Goal: Task Accomplishment & Management: Use online tool/utility

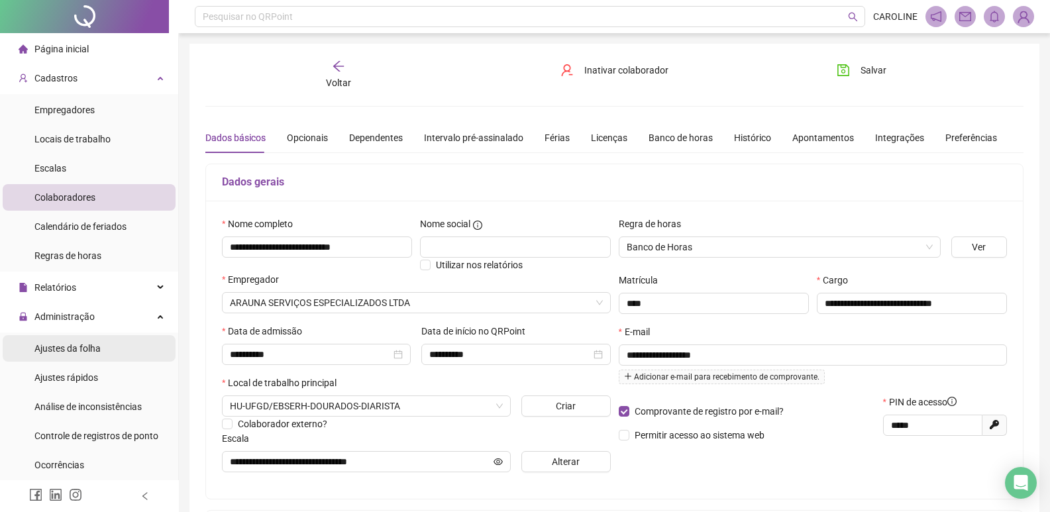
click at [68, 356] on div "Ajustes da folha" at bounding box center [67, 348] width 66 height 27
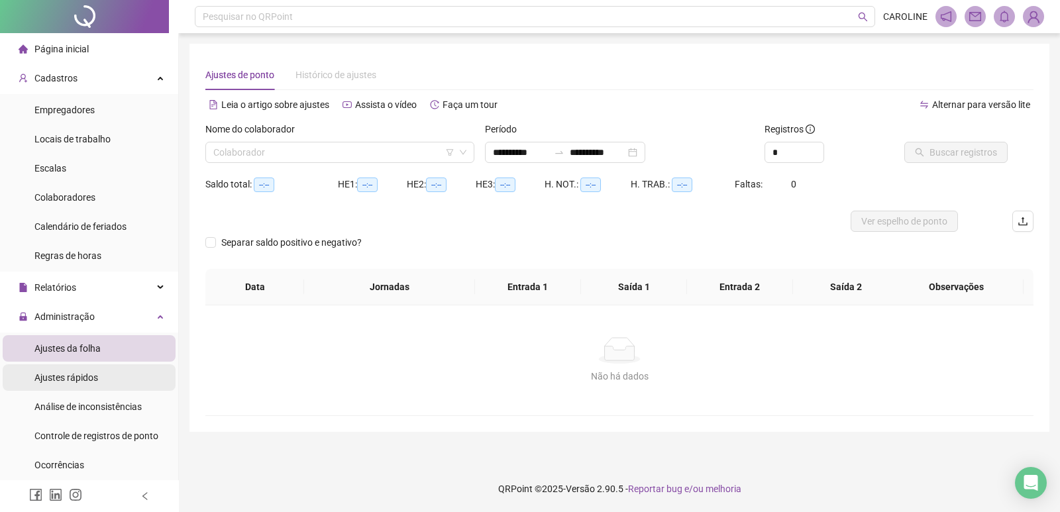
click at [99, 378] on li "Ajustes rápidos" at bounding box center [89, 377] width 173 height 27
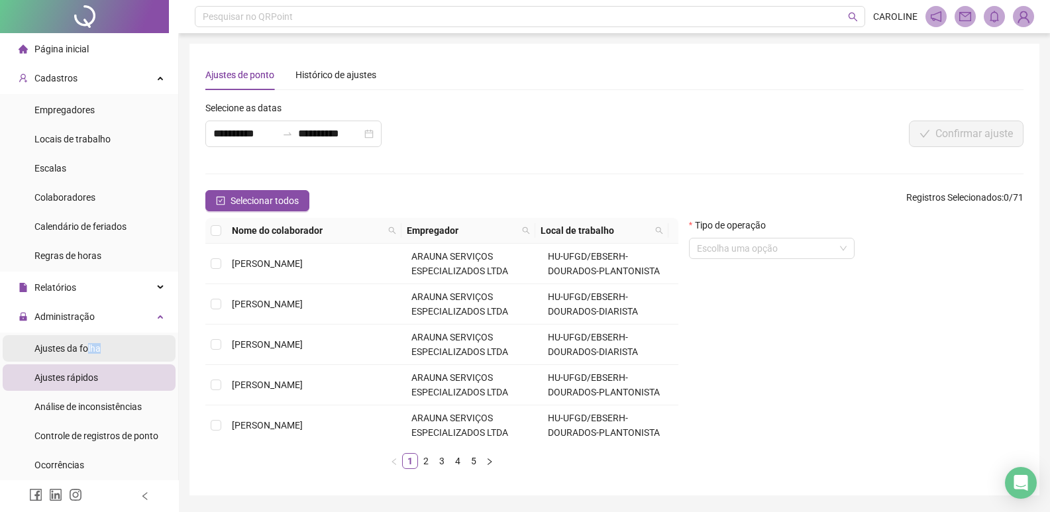
click at [89, 357] on div "Ajustes da folha" at bounding box center [67, 348] width 66 height 27
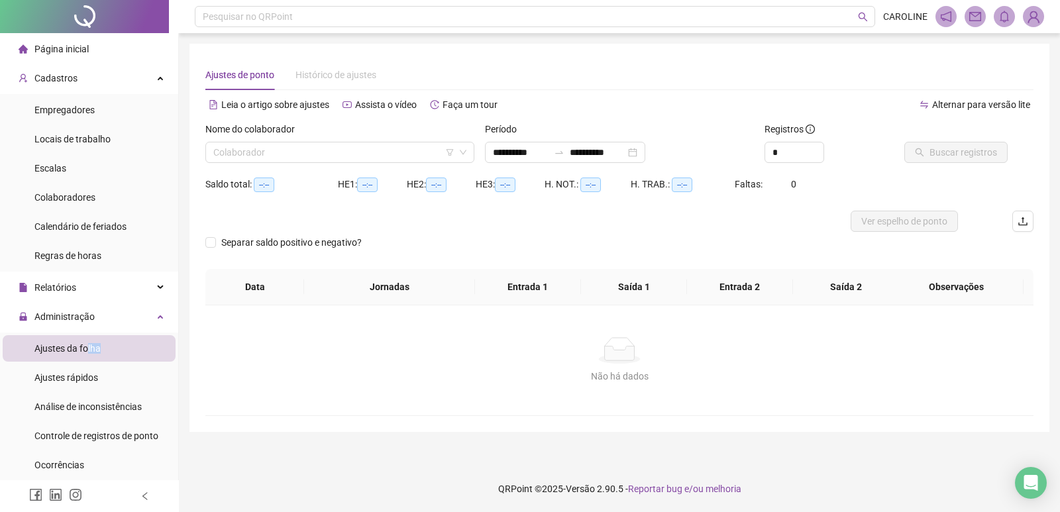
type input "**********"
click at [358, 138] on div "Nome do colaborador" at bounding box center [339, 132] width 269 height 20
click at [355, 144] on input "search" at bounding box center [333, 152] width 241 height 20
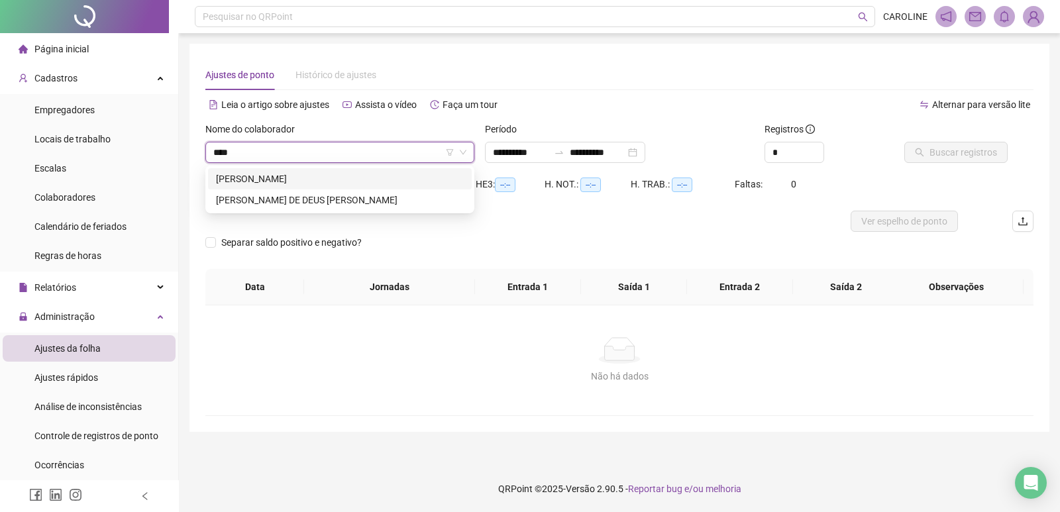
type input "*****"
click at [342, 208] on div "[PERSON_NAME] DE DEUS [PERSON_NAME]" at bounding box center [340, 200] width 264 height 21
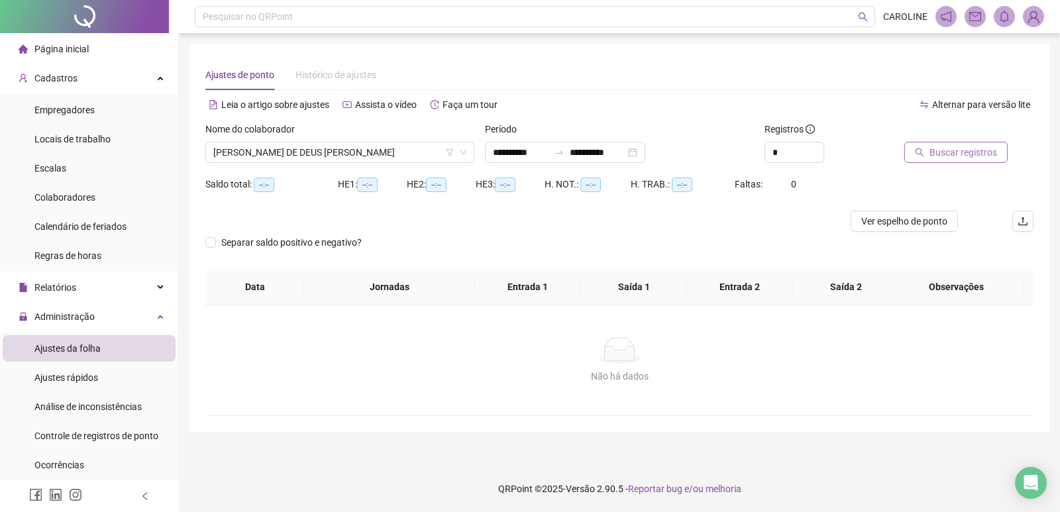
click at [941, 154] on span "Buscar registros" at bounding box center [964, 152] width 68 height 15
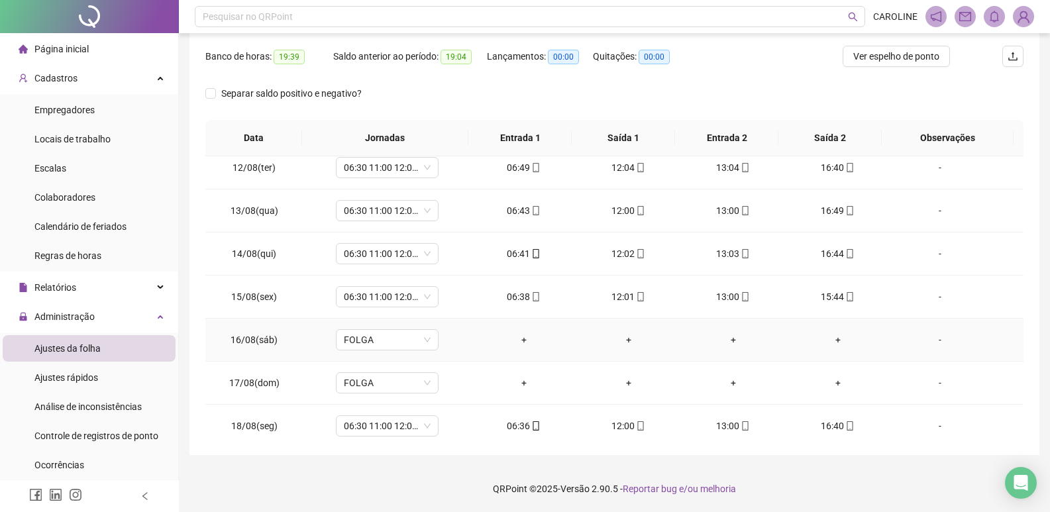
scroll to position [492, 0]
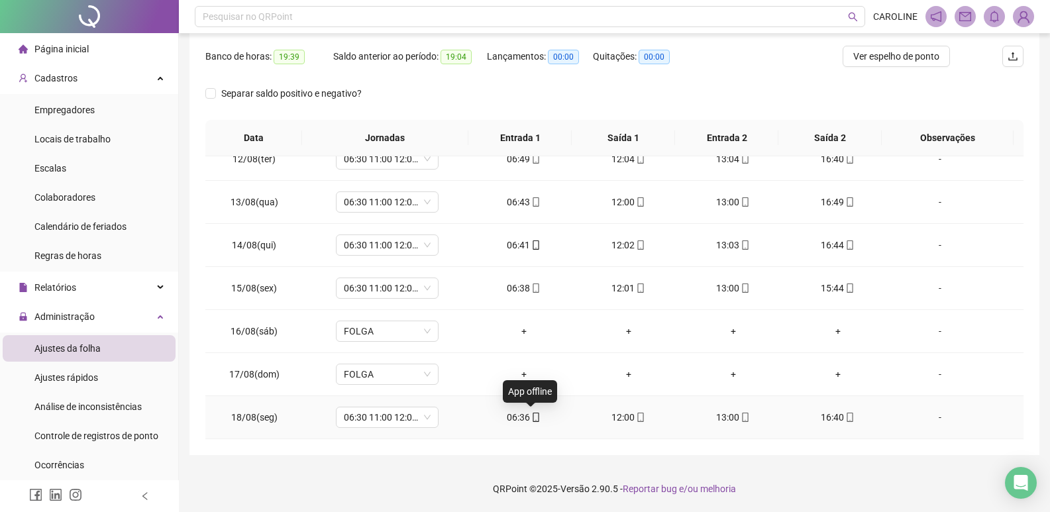
click at [532, 422] on span at bounding box center [535, 417] width 11 height 11
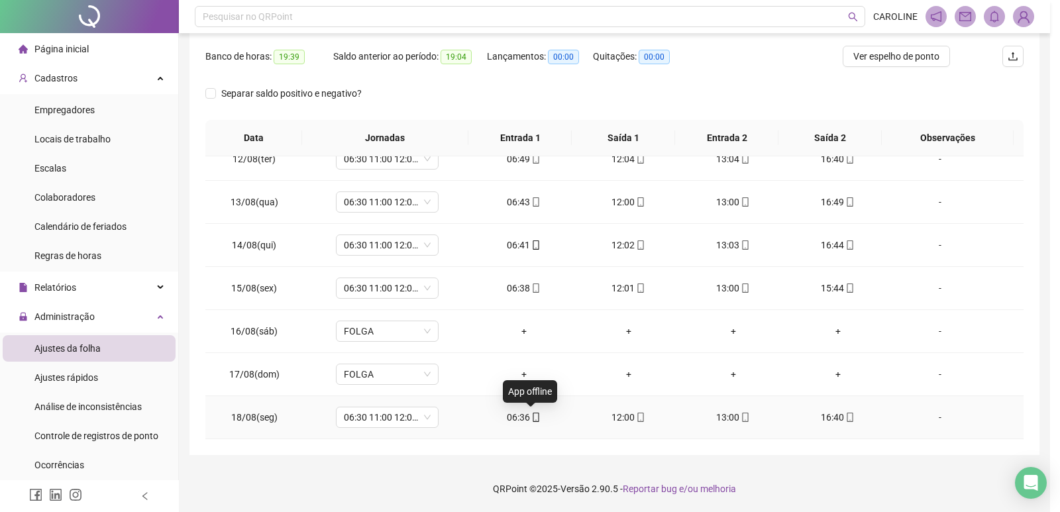
type input "**********"
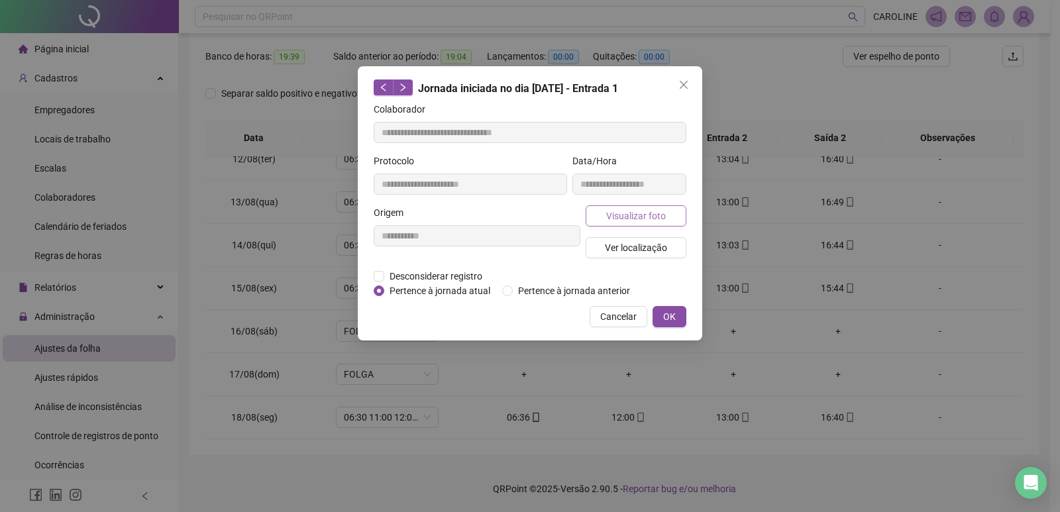
click at [623, 215] on span "Visualizar foto" at bounding box center [636, 216] width 60 height 15
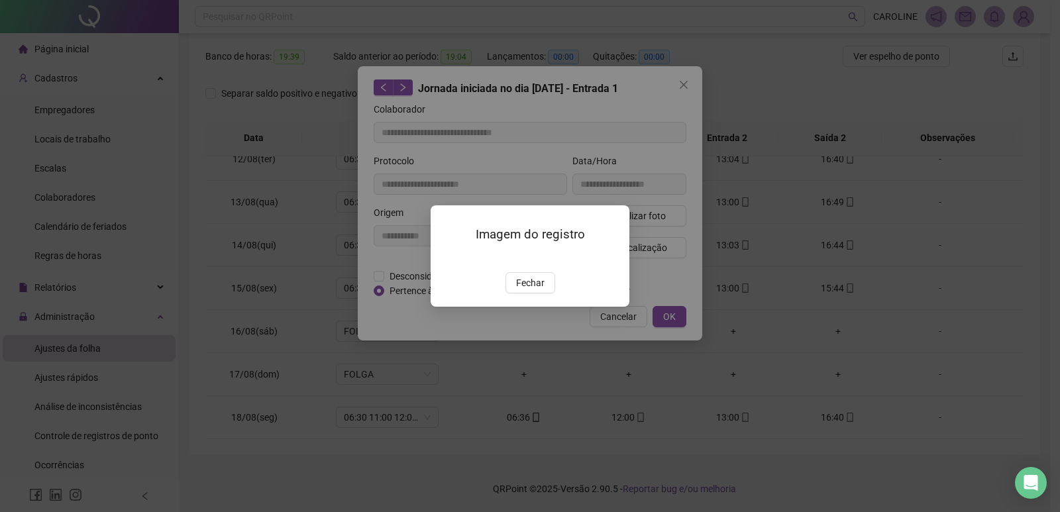
click at [447, 258] on img at bounding box center [447, 258] width 0 height 0
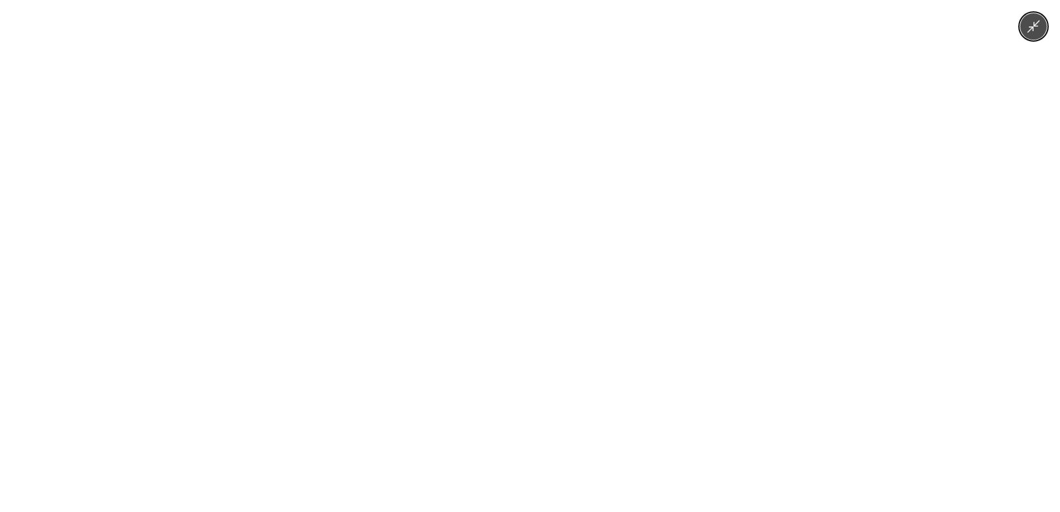
click at [920, 315] on div at bounding box center [530, 256] width 1060 height 512
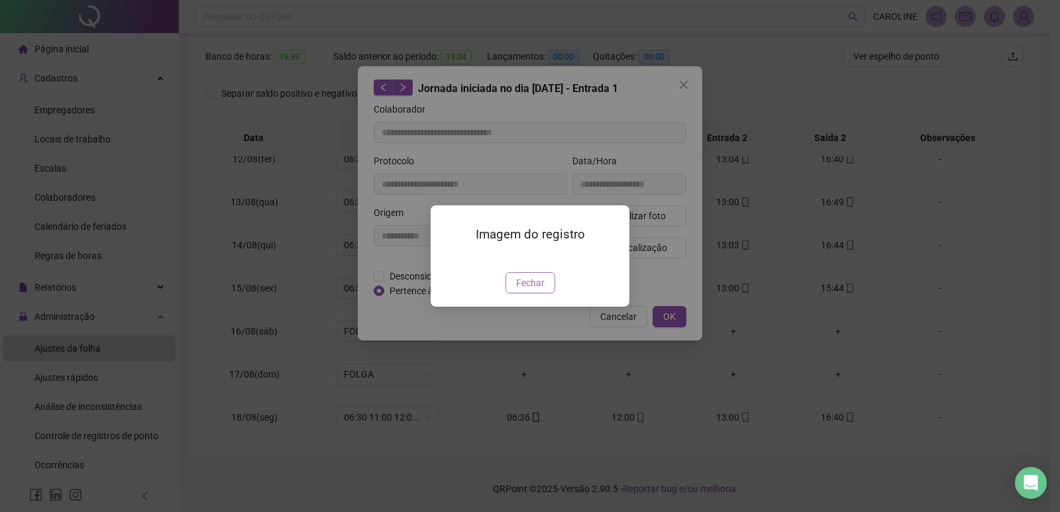
click at [538, 290] on span "Fechar" at bounding box center [530, 283] width 28 height 15
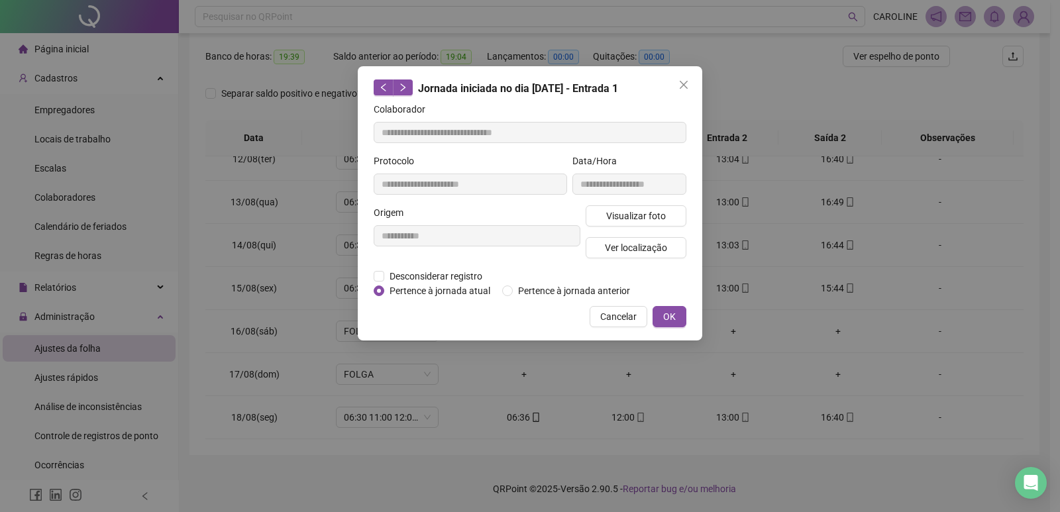
click at [687, 320] on div "**********" at bounding box center [530, 203] width 345 height 274
click at [665, 319] on span "OK" at bounding box center [669, 316] width 13 height 15
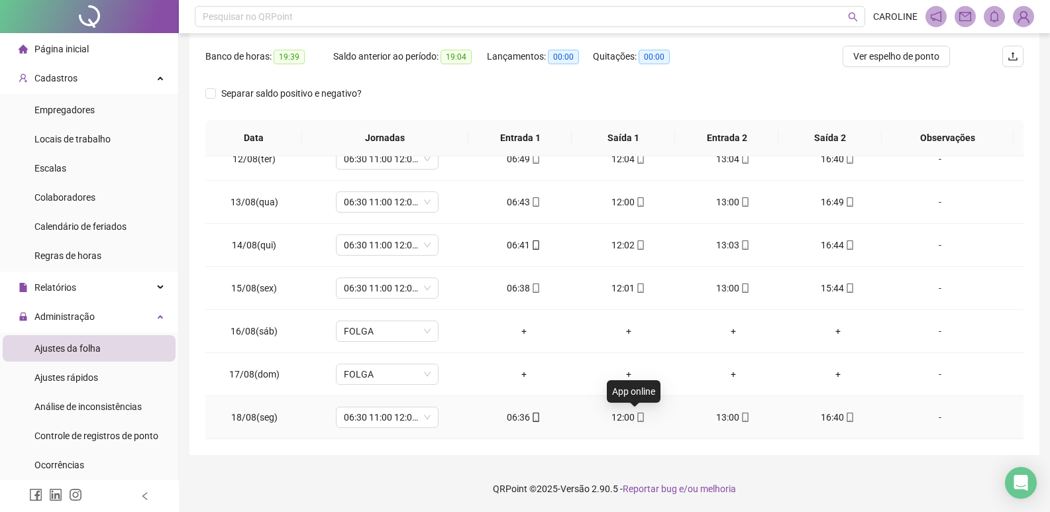
click at [639, 423] on span at bounding box center [640, 417] width 11 height 11
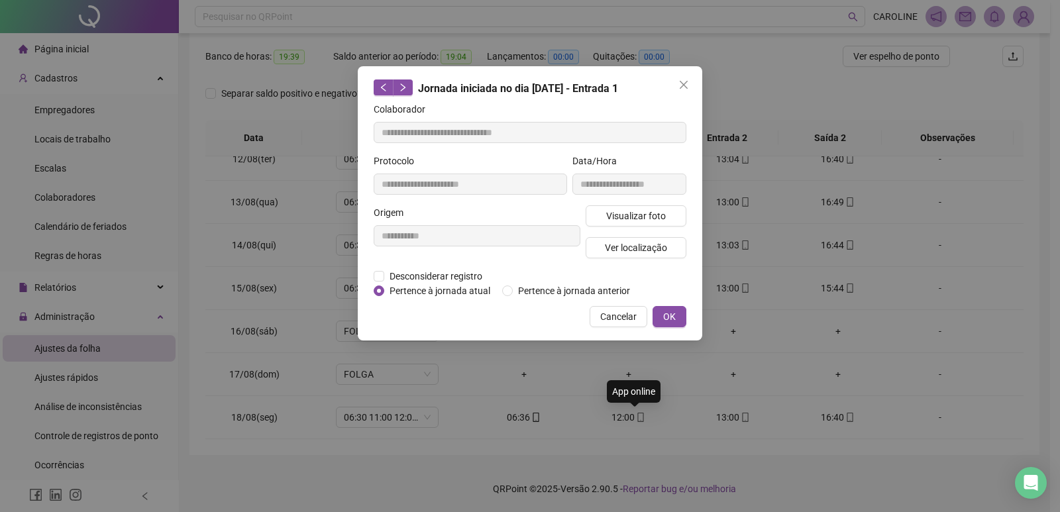
type input "**********"
click at [674, 210] on button "Visualizar foto" at bounding box center [636, 215] width 101 height 21
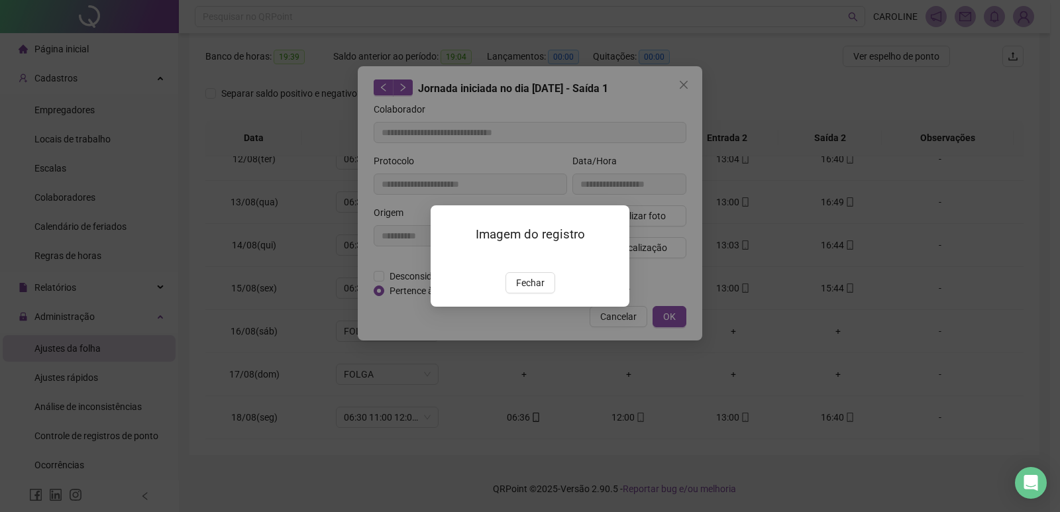
click at [447, 258] on img at bounding box center [447, 258] width 0 height 0
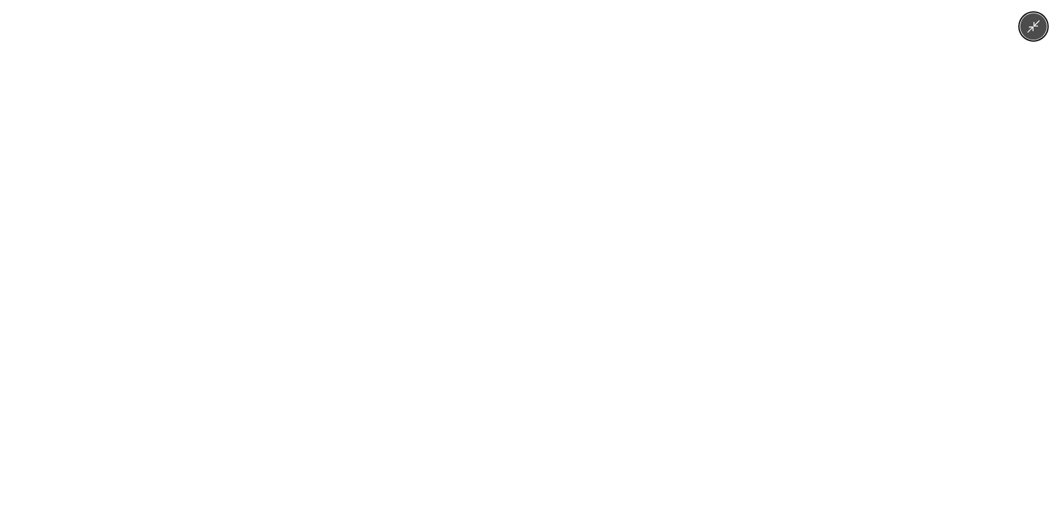
click at [844, 351] on div at bounding box center [530, 256] width 1060 height 512
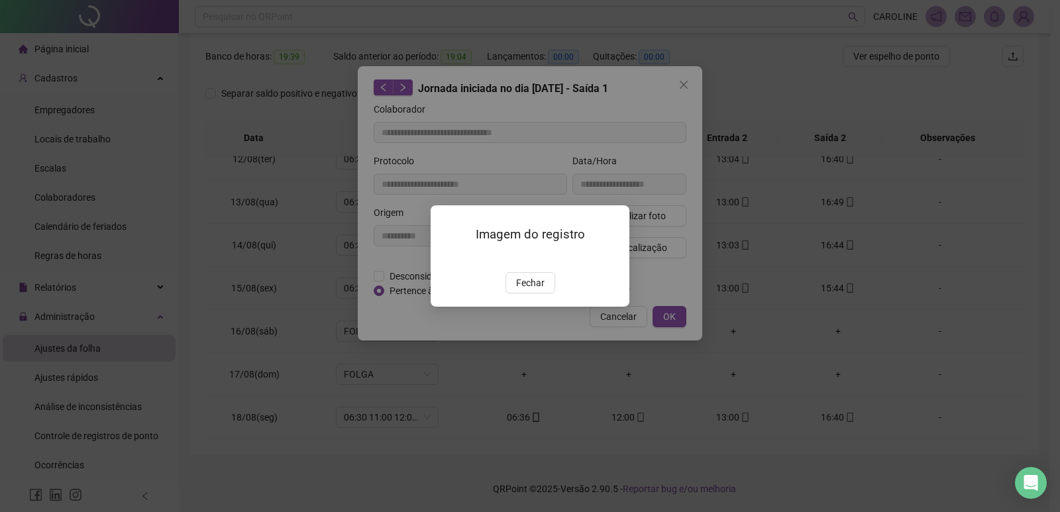
click at [524, 290] on span "Fechar" at bounding box center [530, 283] width 28 height 15
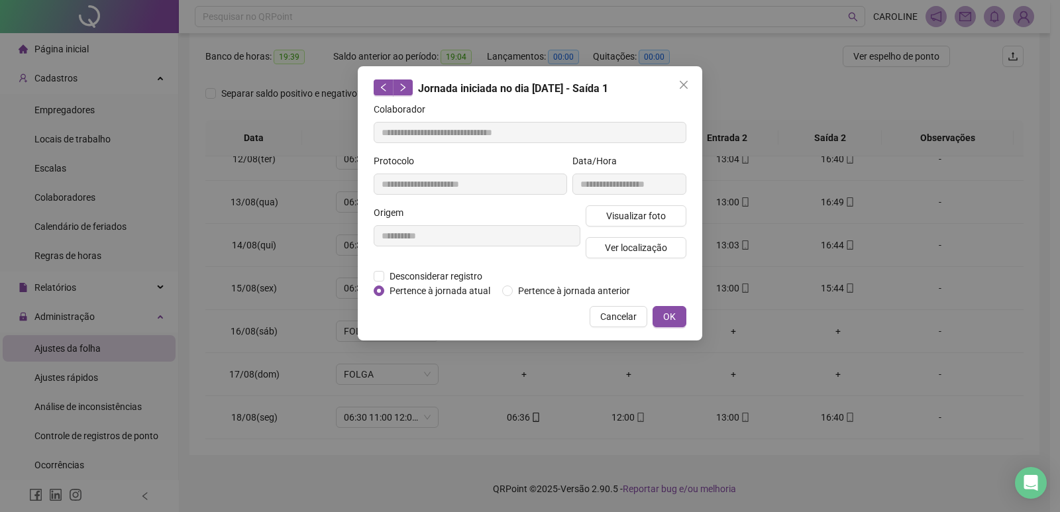
click at [663, 312] on span "OK" at bounding box center [669, 316] width 13 height 15
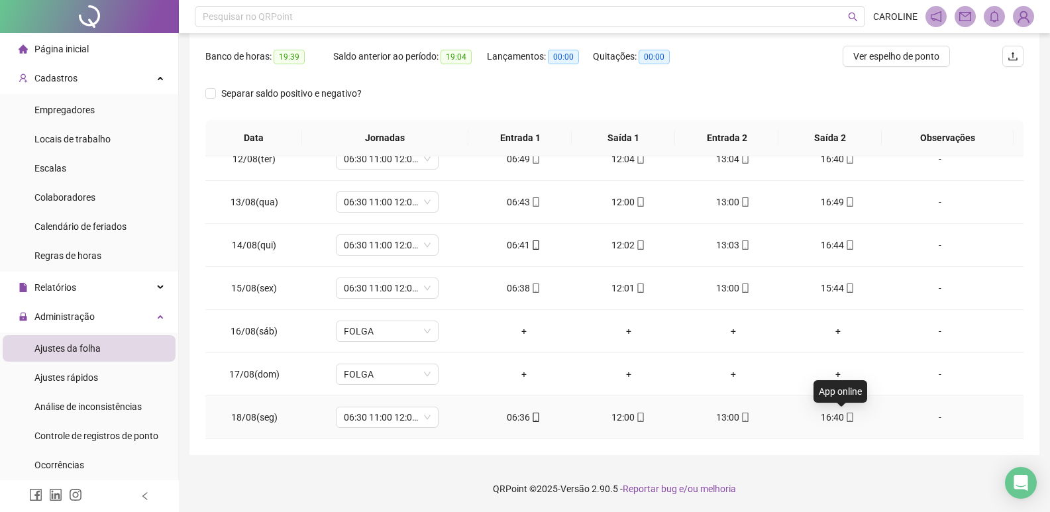
click at [846, 414] on icon "mobile" at bounding box center [850, 417] width 9 height 9
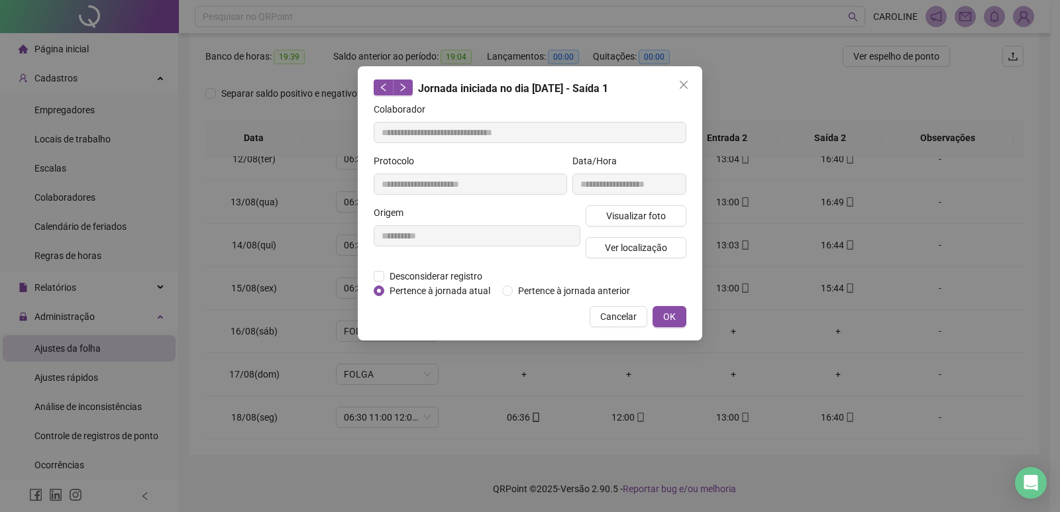
type input "**********"
click at [638, 215] on span "Visualizar foto" at bounding box center [636, 216] width 60 height 15
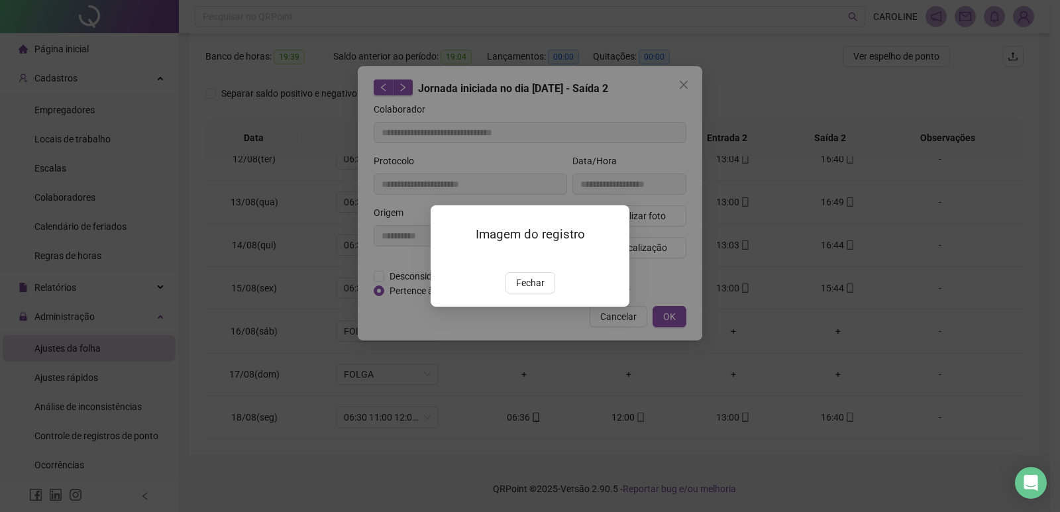
click at [447, 258] on img at bounding box center [447, 258] width 0 height 0
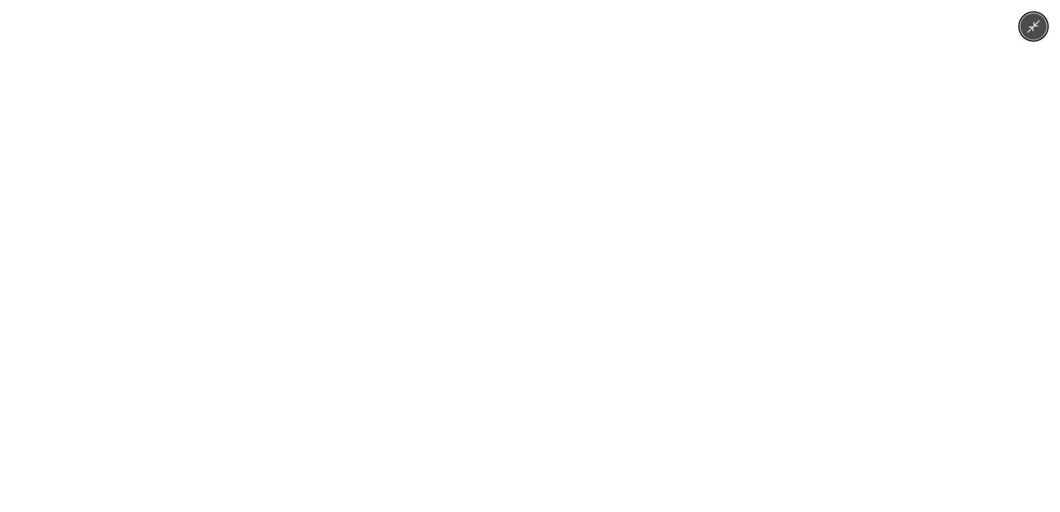
click at [996, 349] on div at bounding box center [530, 256] width 1060 height 512
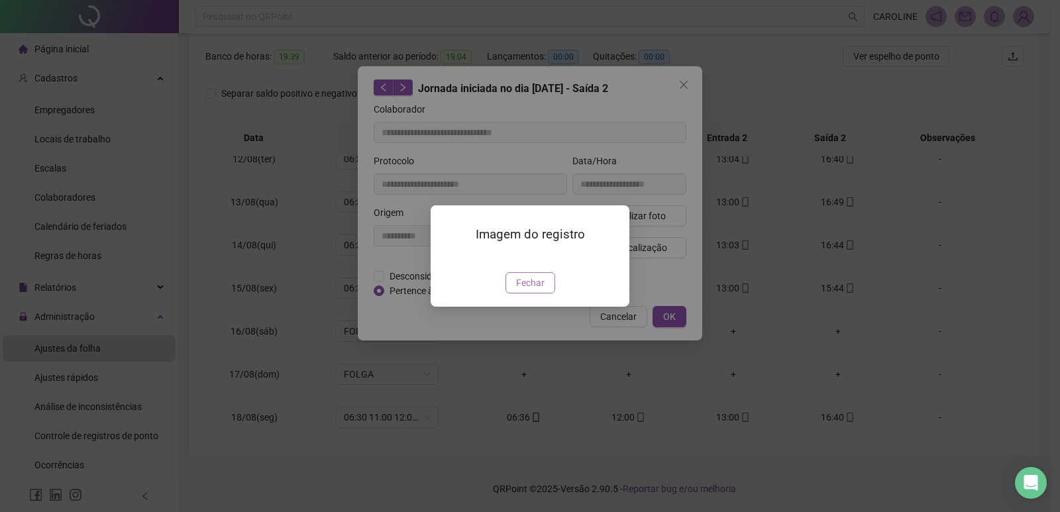
click at [539, 290] on span "Fechar" at bounding box center [530, 283] width 28 height 15
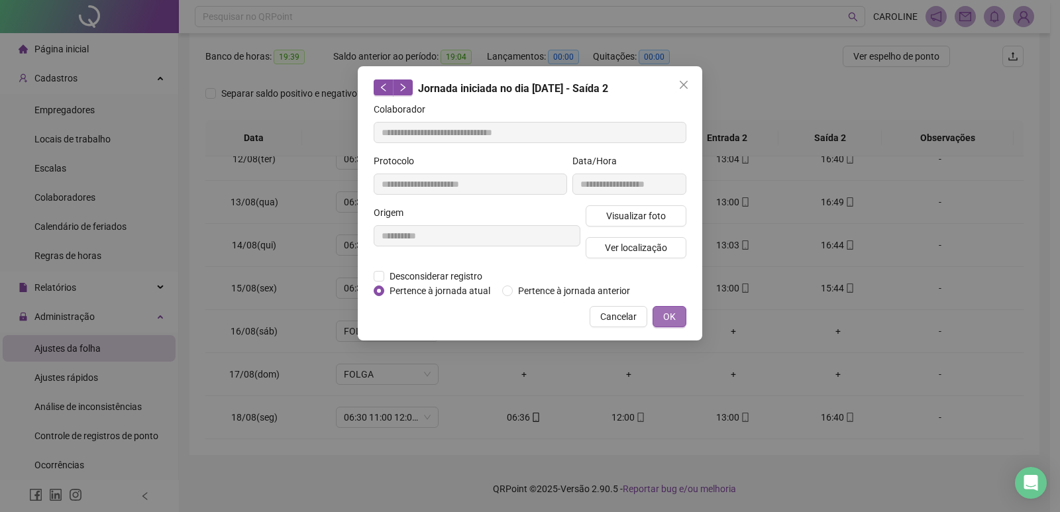
click at [678, 307] on button "OK" at bounding box center [670, 316] width 34 height 21
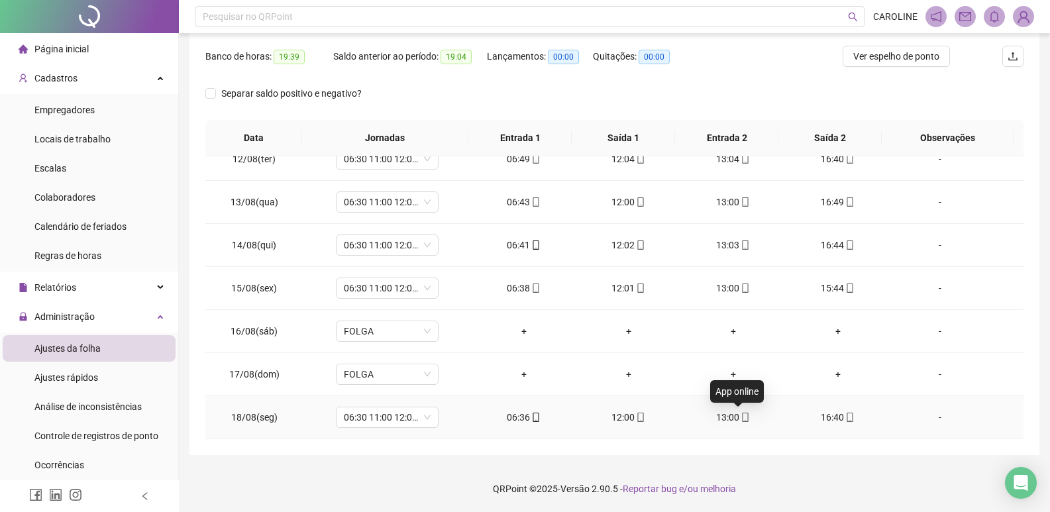
click at [740, 416] on span "mobile" at bounding box center [745, 417] width 11 height 9
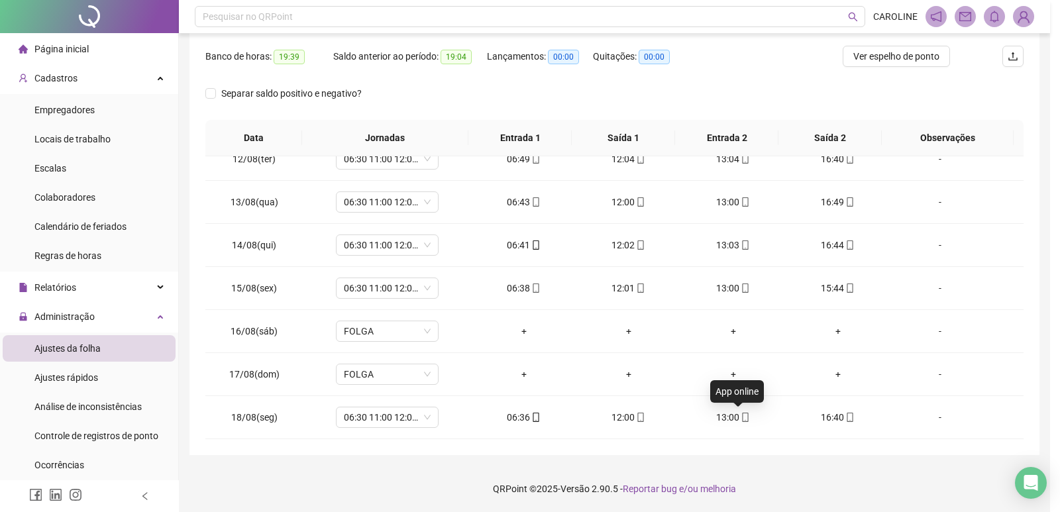
type input "**********"
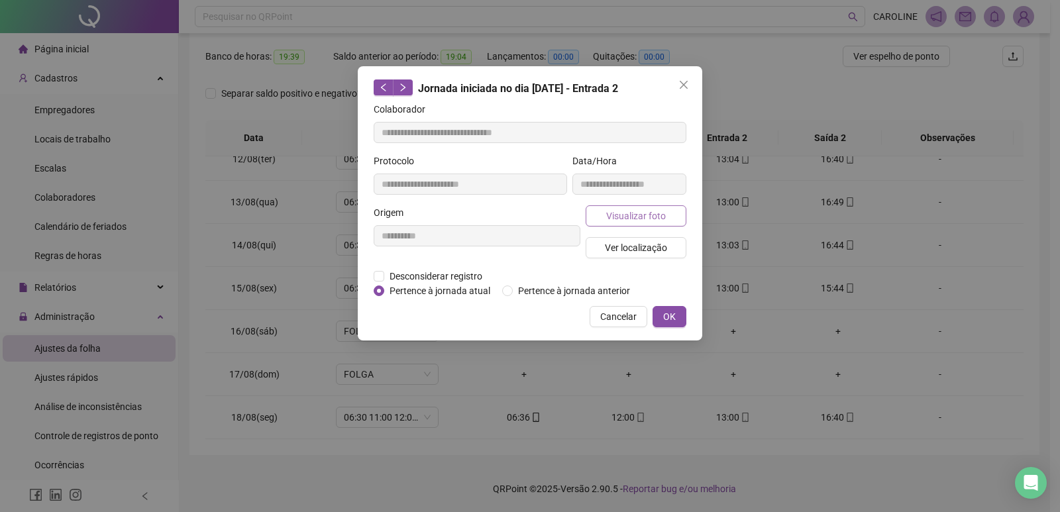
click at [631, 211] on span "Visualizar foto" at bounding box center [636, 216] width 60 height 15
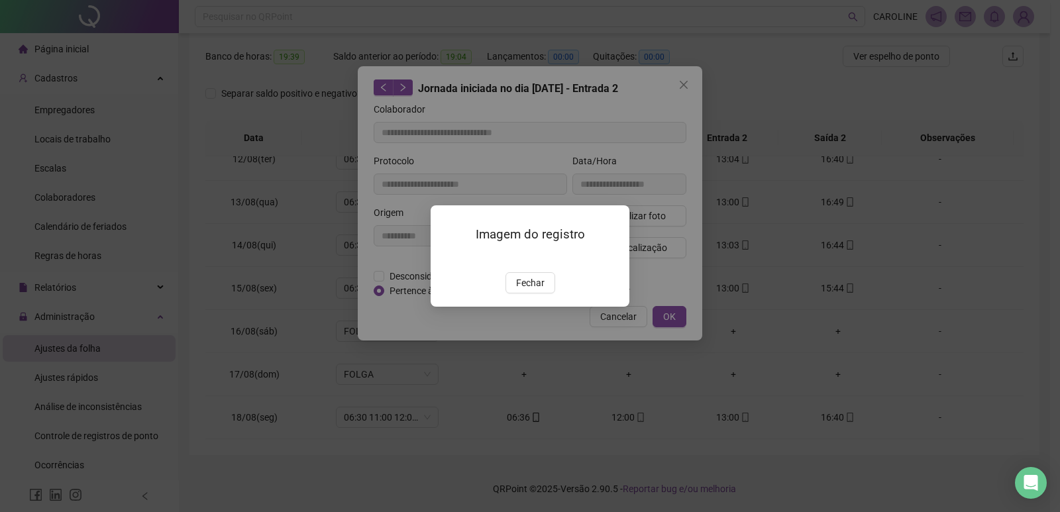
click at [447, 258] on img at bounding box center [447, 258] width 0 height 0
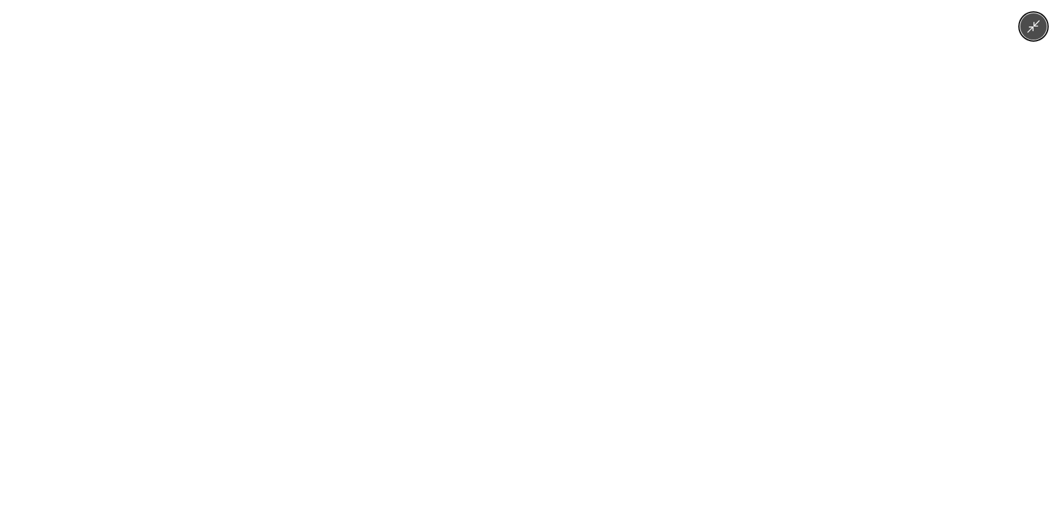
click at [842, 308] on div at bounding box center [530, 256] width 1060 height 512
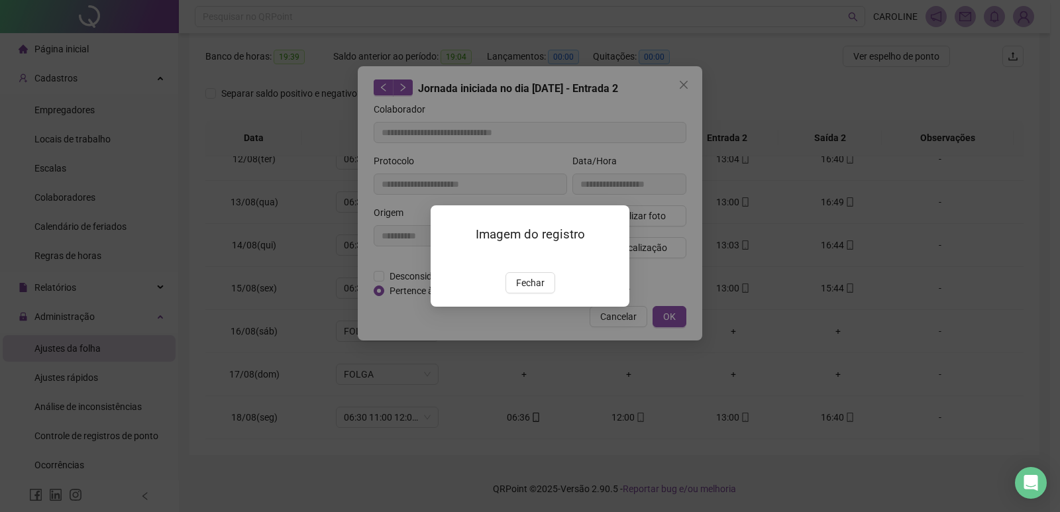
click at [532, 290] on span "Fechar" at bounding box center [530, 283] width 28 height 15
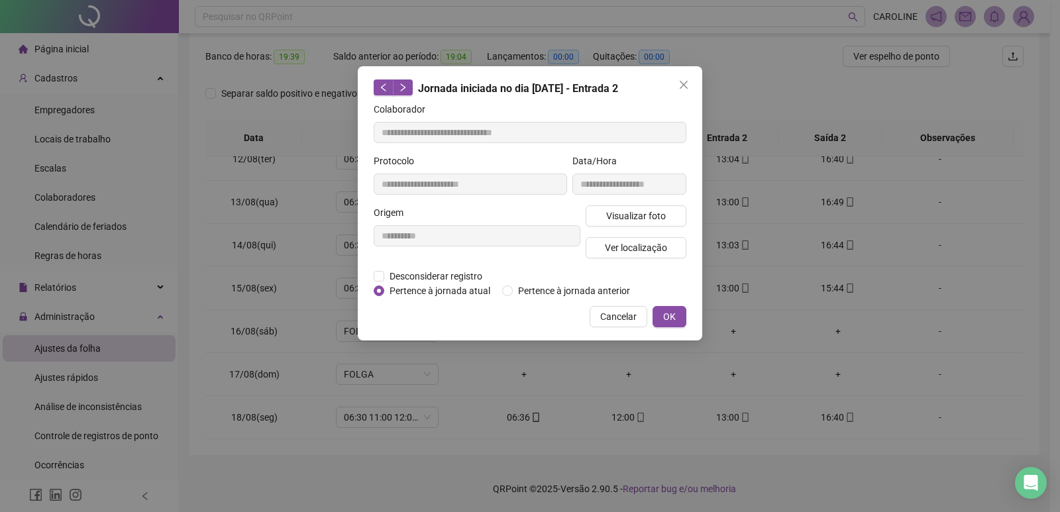
click at [675, 315] on span "OK" at bounding box center [669, 316] width 13 height 15
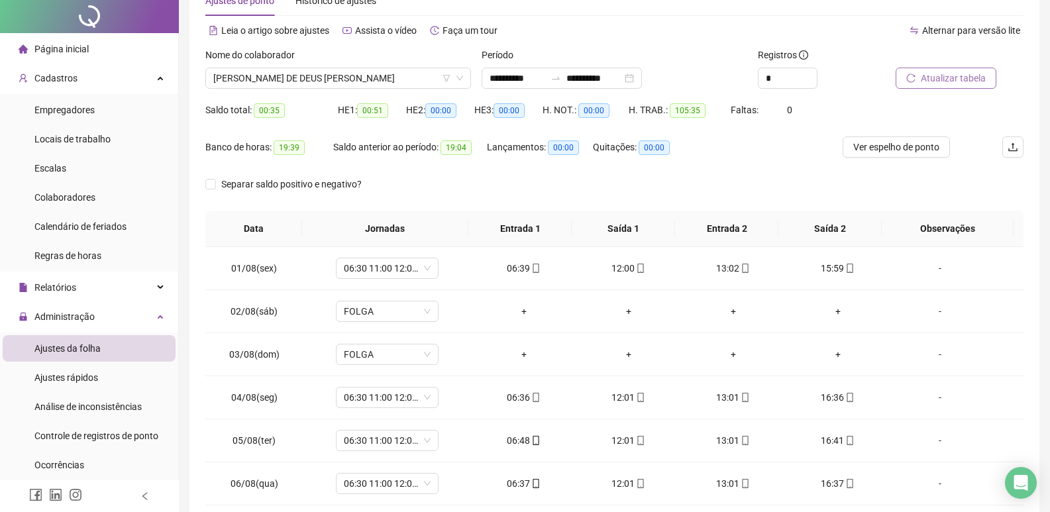
scroll to position [0, 0]
